Goal: Find specific page/section: Find specific page/section

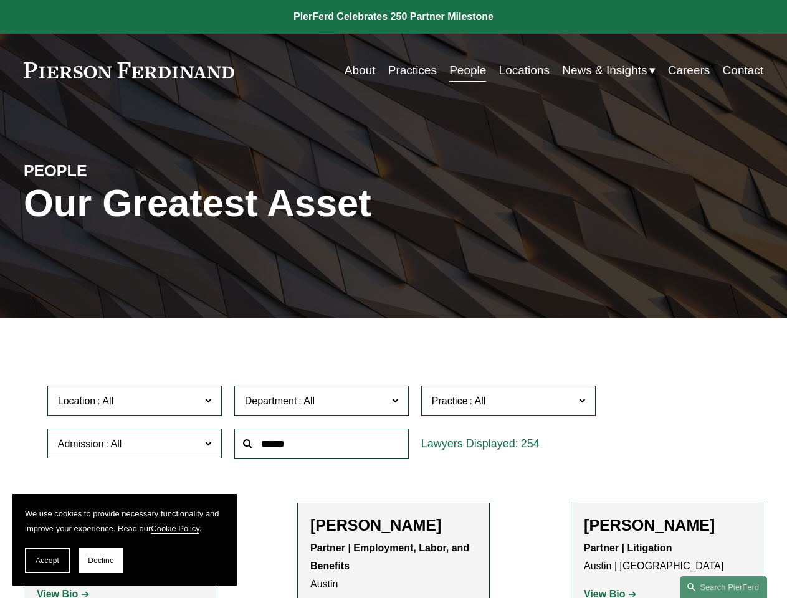
click at [47, 561] on span "Accept" at bounding box center [48, 560] width 24 height 9
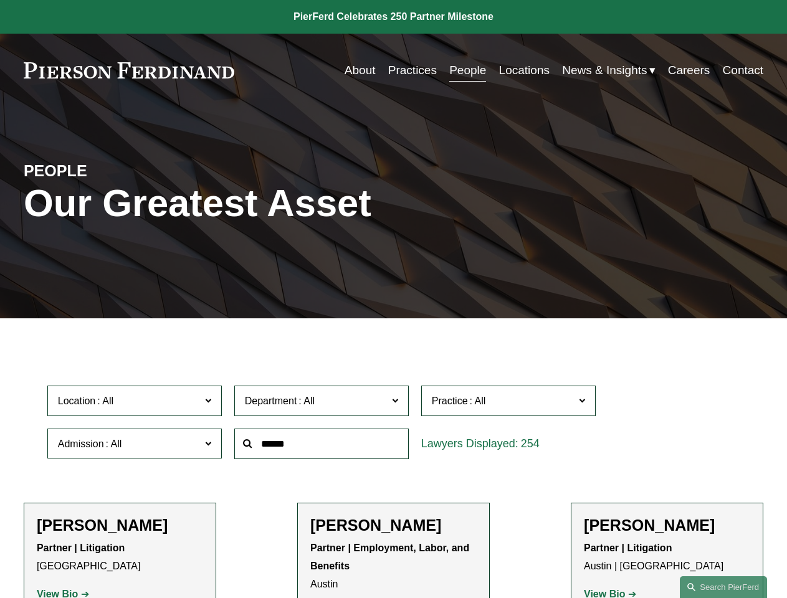
click at [101, 561] on p "Partner | Litigation [GEOGRAPHIC_DATA]" at bounding box center [120, 557] width 166 height 36
click at [393, 465] on div at bounding box center [321, 443] width 187 height 43
click at [393, 425] on div at bounding box center [321, 443] width 187 height 43
click at [135, 404] on span "Location" at bounding box center [129, 400] width 143 height 17
click at [322, 404] on span "Department" at bounding box center [316, 400] width 143 height 17
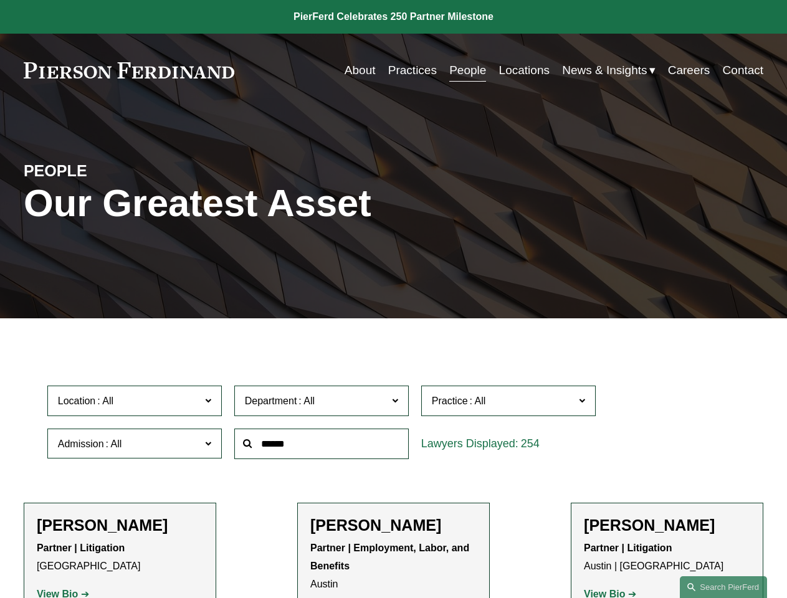
click at [509, 404] on span "Practice" at bounding box center [503, 400] width 143 height 17
click at [0, 0] on link "All" at bounding box center [0, 0] width 0 height 0
click at [322, 447] on input "text" at bounding box center [321, 444] width 174 height 31
